Goal: Task Accomplishment & Management: Manage account settings

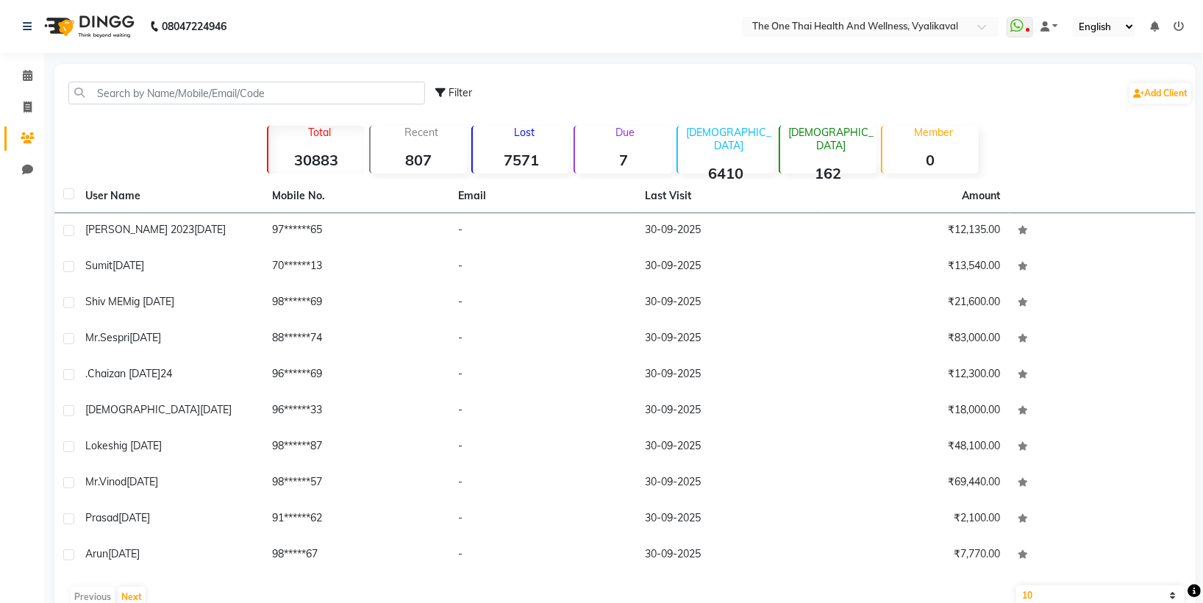
click at [101, 91] on input "text" at bounding box center [246, 93] width 357 height 23
click at [97, 91] on input "text" at bounding box center [246, 93] width 357 height 23
click at [96, 91] on input "text" at bounding box center [246, 93] width 357 height 23
type input "8"
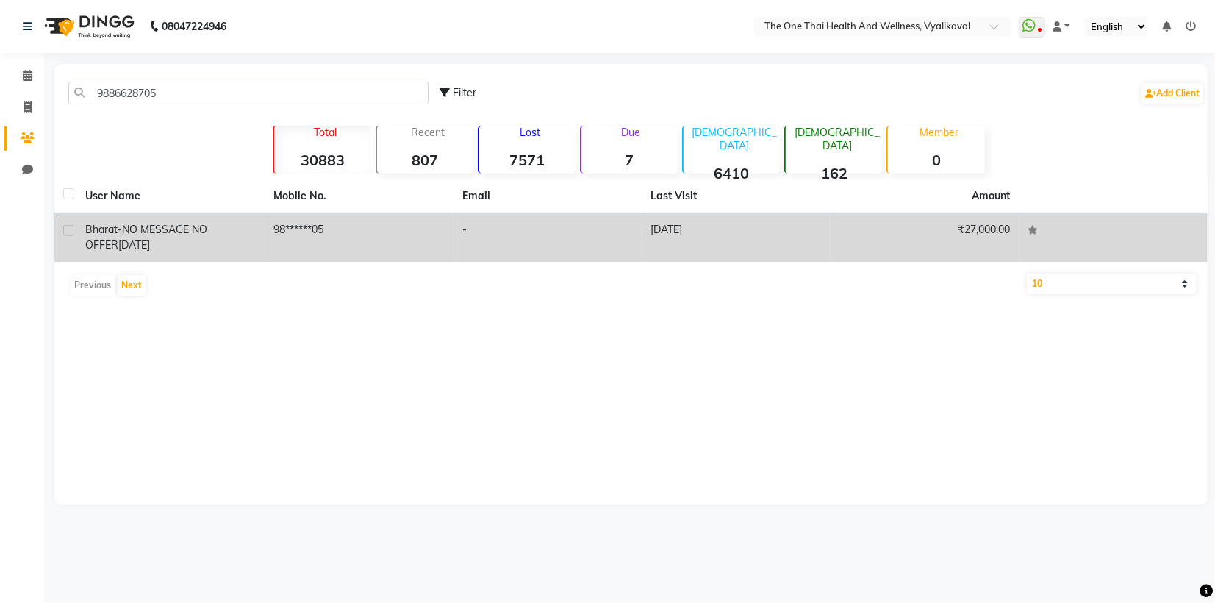
type input "9886628705"
click at [65, 230] on label at bounding box center [68, 230] width 11 height 11
click at [65, 230] on input "checkbox" at bounding box center [68, 231] width 10 height 10
checkbox input "true"
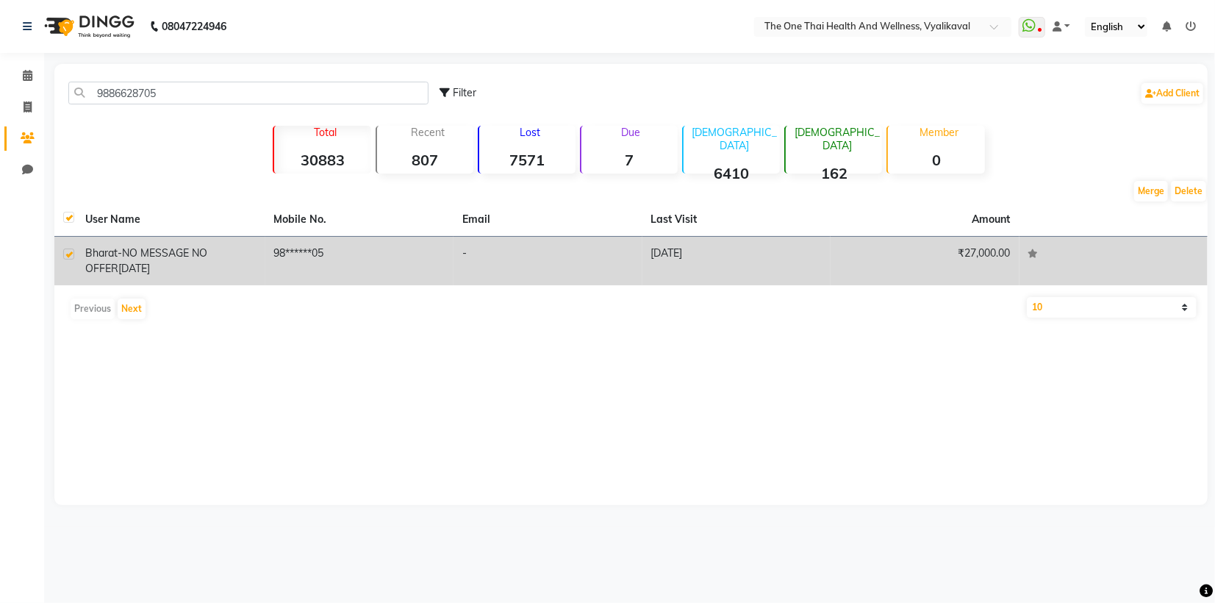
click at [143, 255] on span "bharat-NO MESSAGE NO OFFER" at bounding box center [146, 260] width 122 height 29
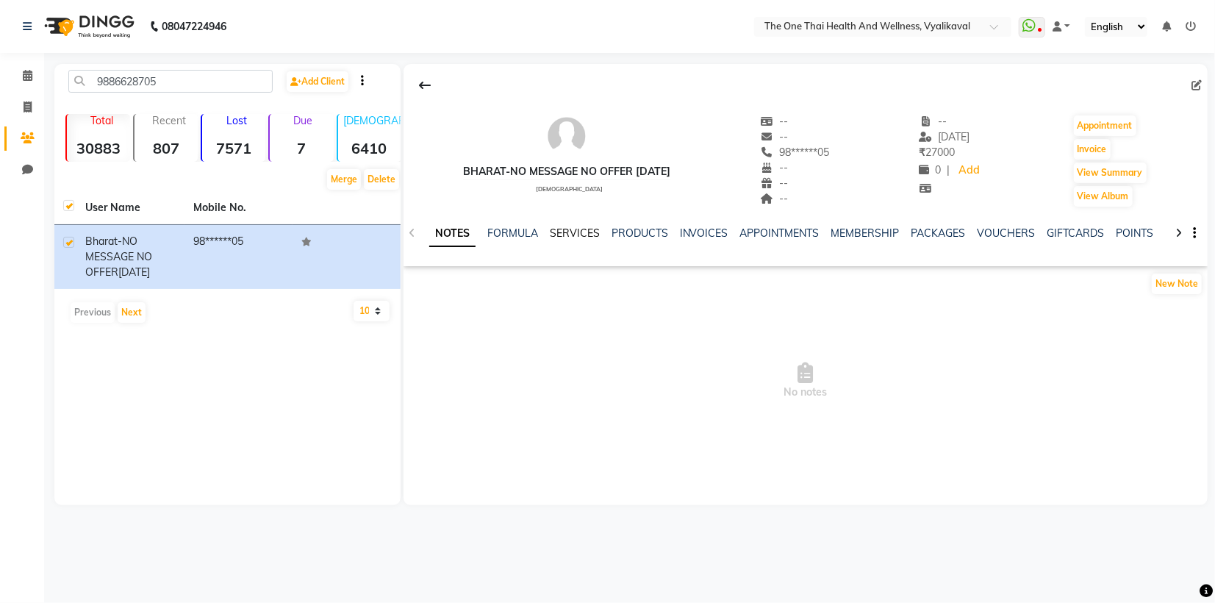
click at [577, 233] on link "SERVICES" at bounding box center [575, 232] width 50 height 13
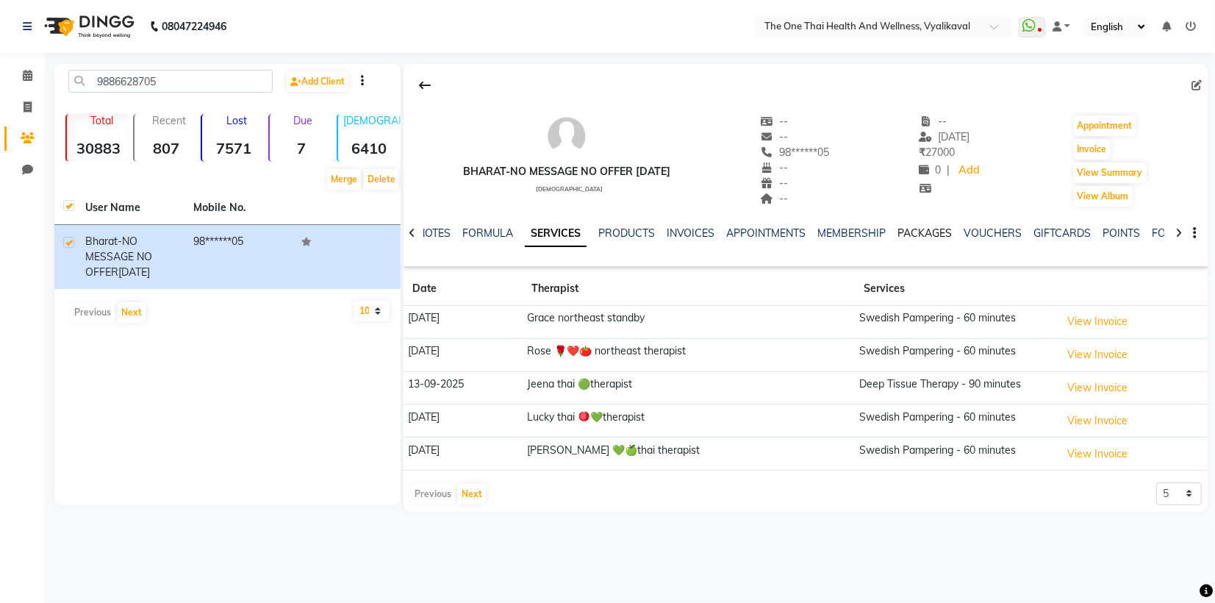
click at [923, 232] on link "PACKAGES" at bounding box center [925, 232] width 54 height 13
